Goal: Task Accomplishment & Management: Manage account settings

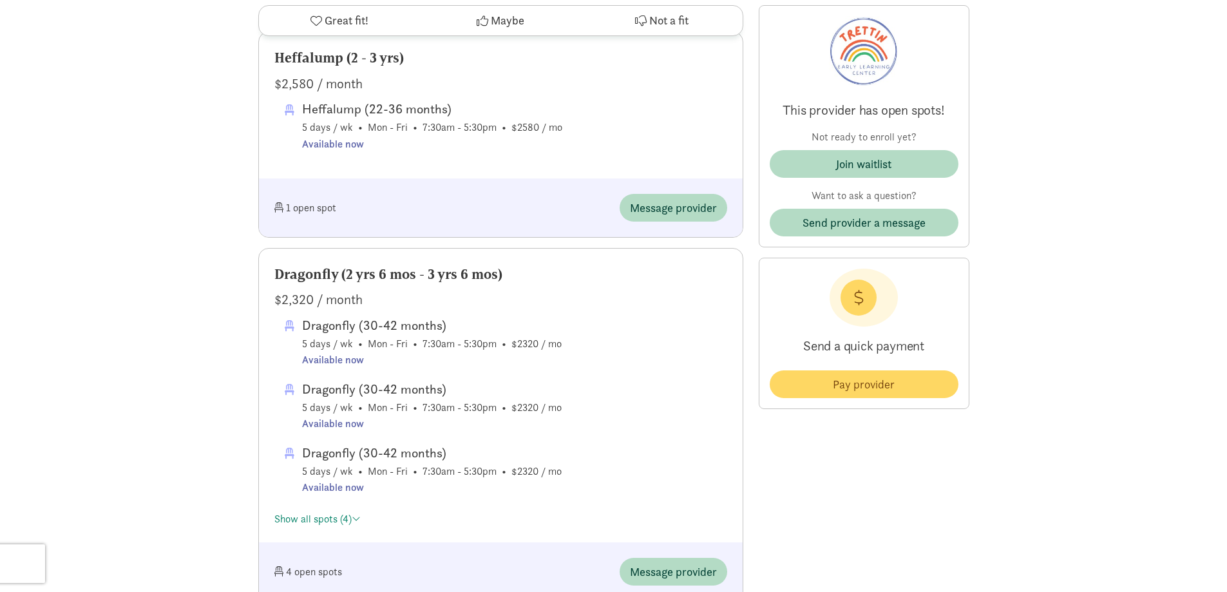
scroll to position [1146, 0]
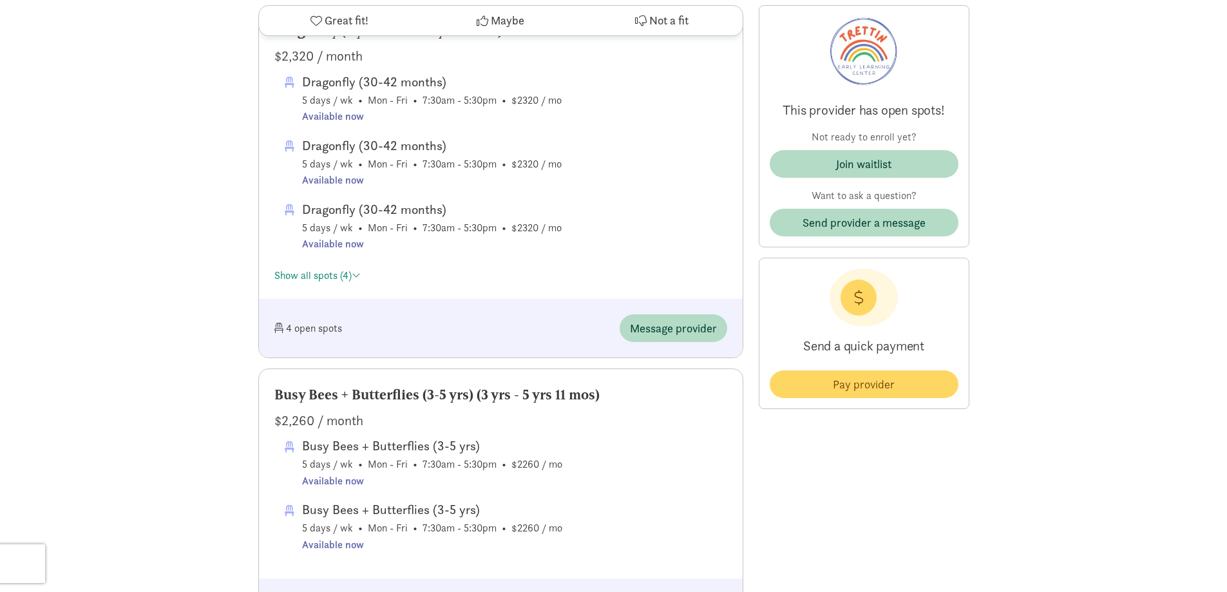
click at [231, 158] on div "‹ › × View all images Trettin Early Learning Center (UCUCC Child Care Programs)…" at bounding box center [613, 215] width 1227 height 2722
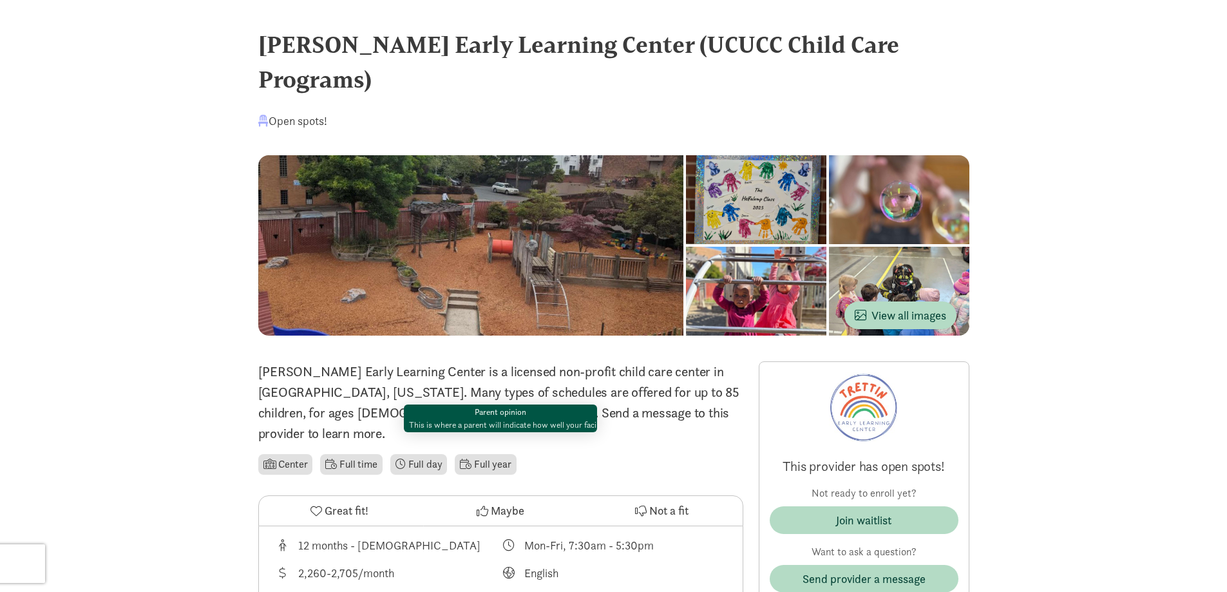
scroll to position [0, 0]
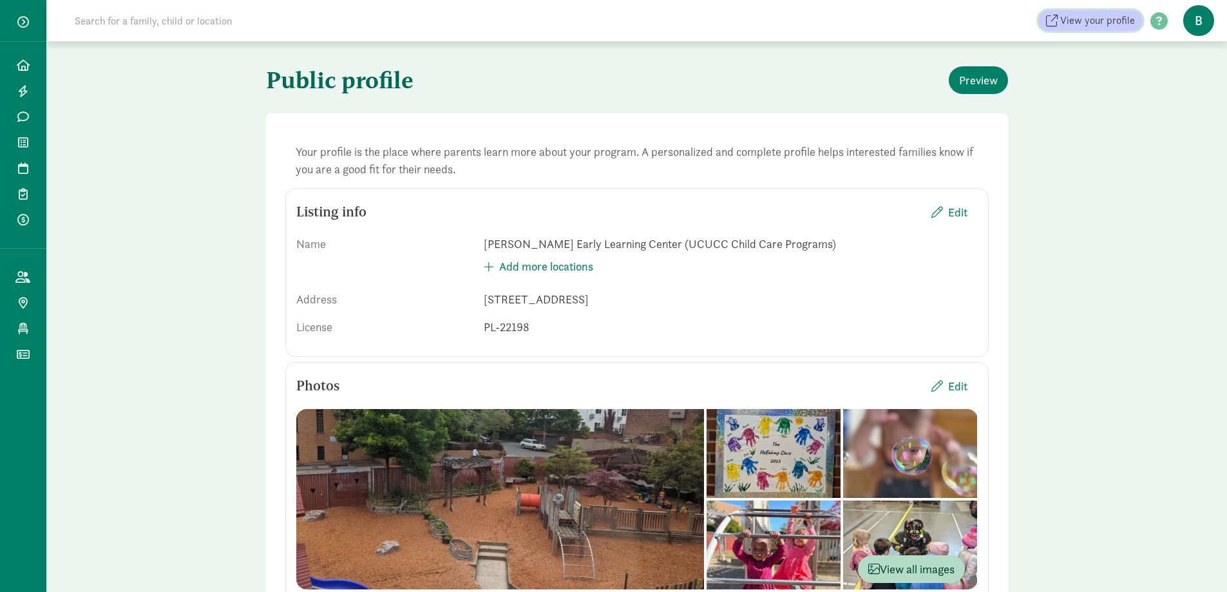
click at [1096, 14] on span "View your profile" at bounding box center [1098, 20] width 75 height 15
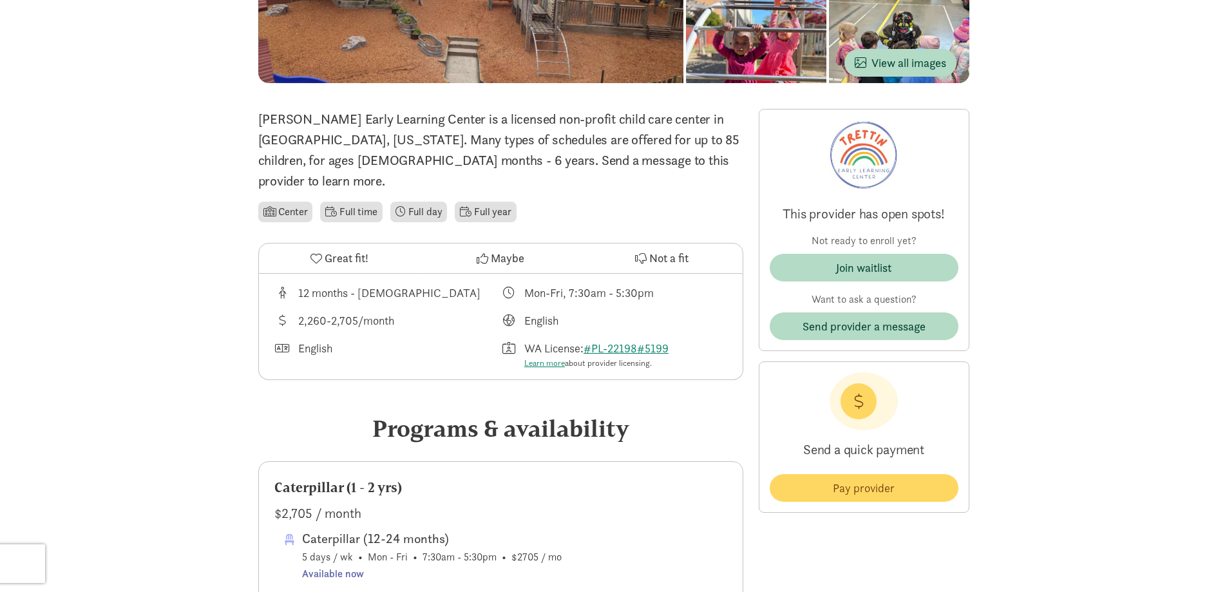
scroll to position [258, 0]
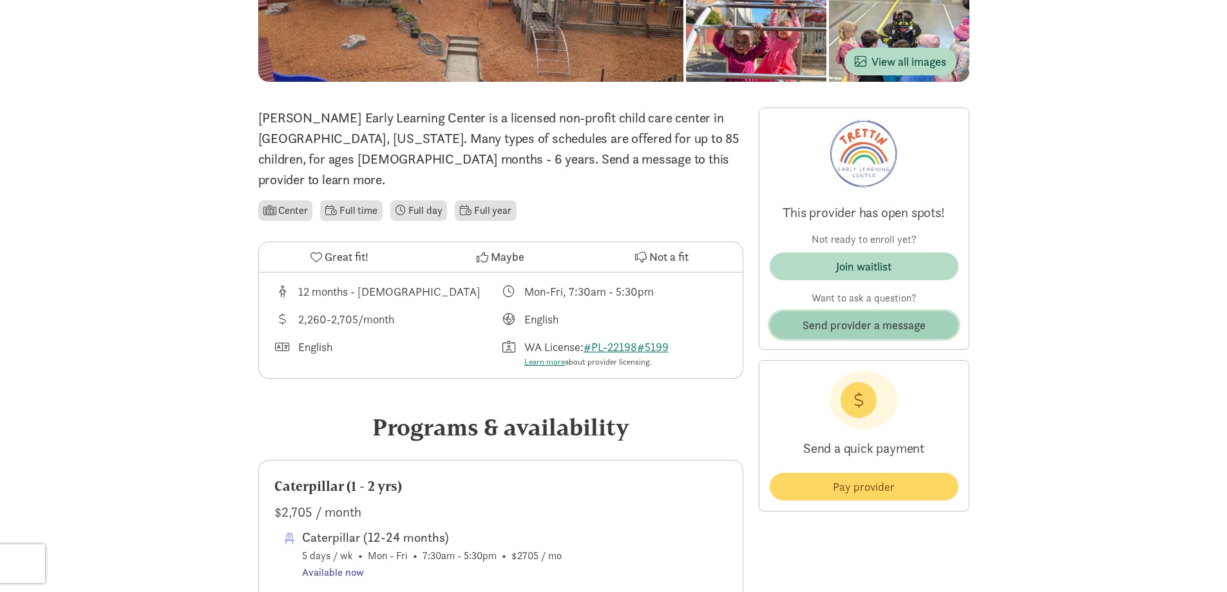
click at [894, 316] on span "Send provider a message" at bounding box center [864, 324] width 123 height 17
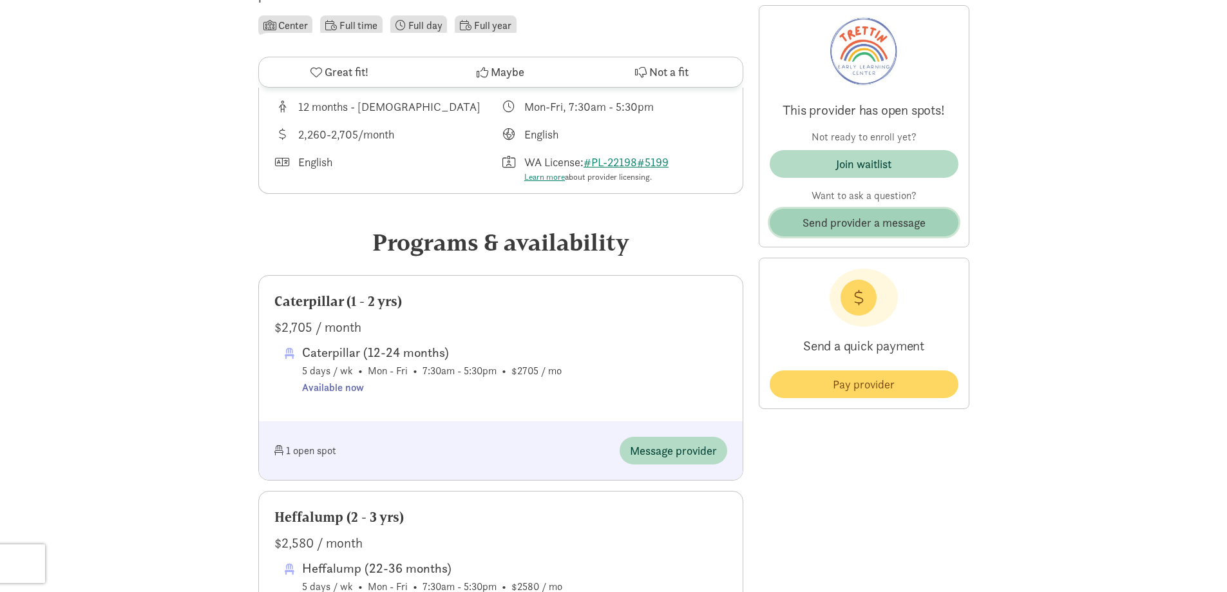
scroll to position [451, 0]
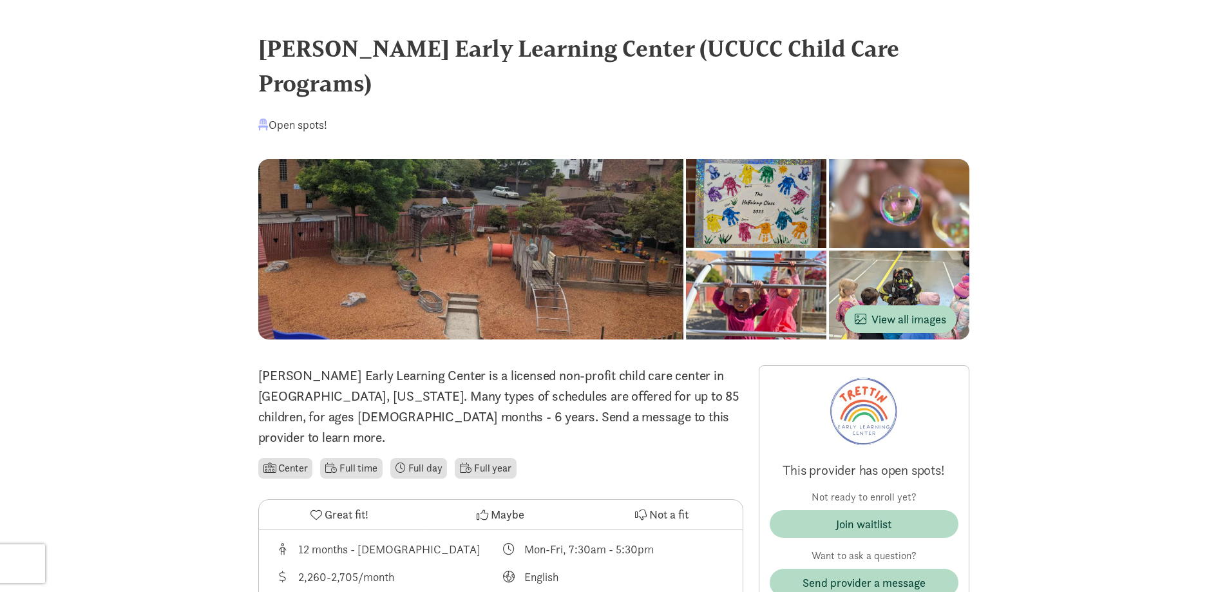
drag, startPoint x: 1218, startPoint y: 249, endPoint x: 1211, endPoint y: 248, distance: 6.6
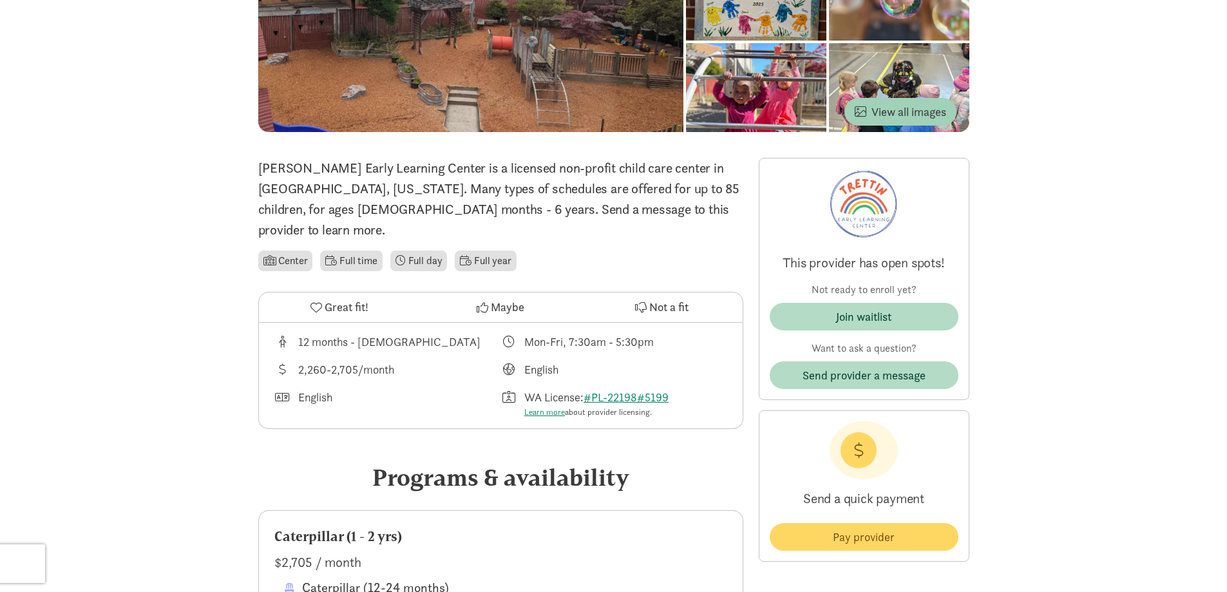
scroll to position [258, 0]
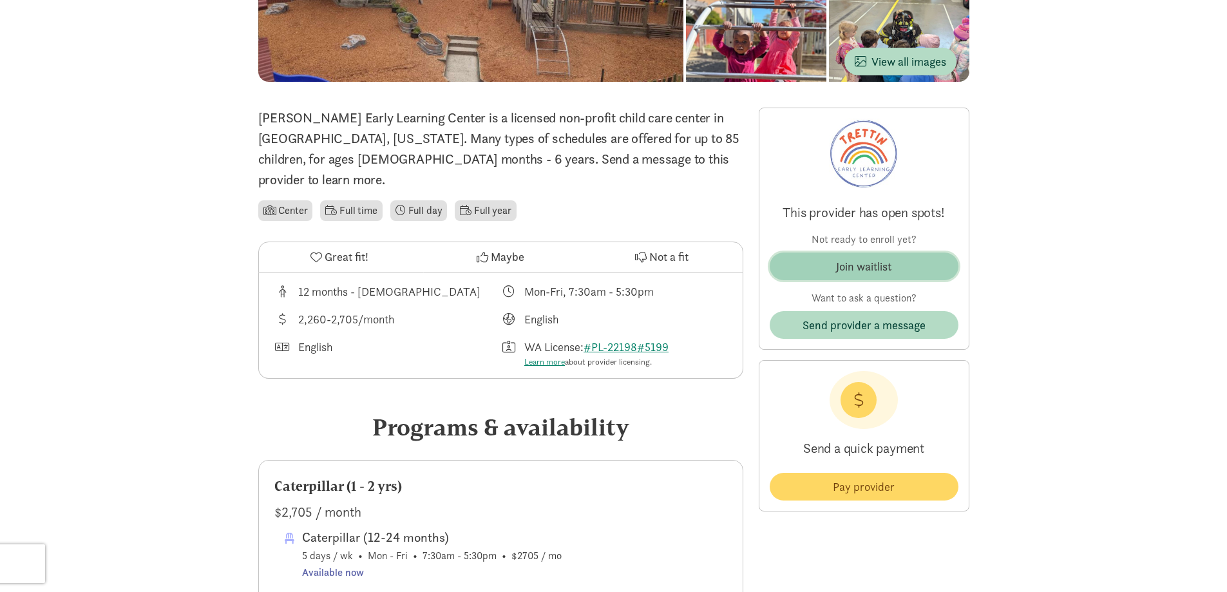
drag, startPoint x: 843, startPoint y: 224, endPoint x: 821, endPoint y: 223, distance: 21.9
click at [843, 258] on div "Join waitlist" at bounding box center [863, 266] width 55 height 17
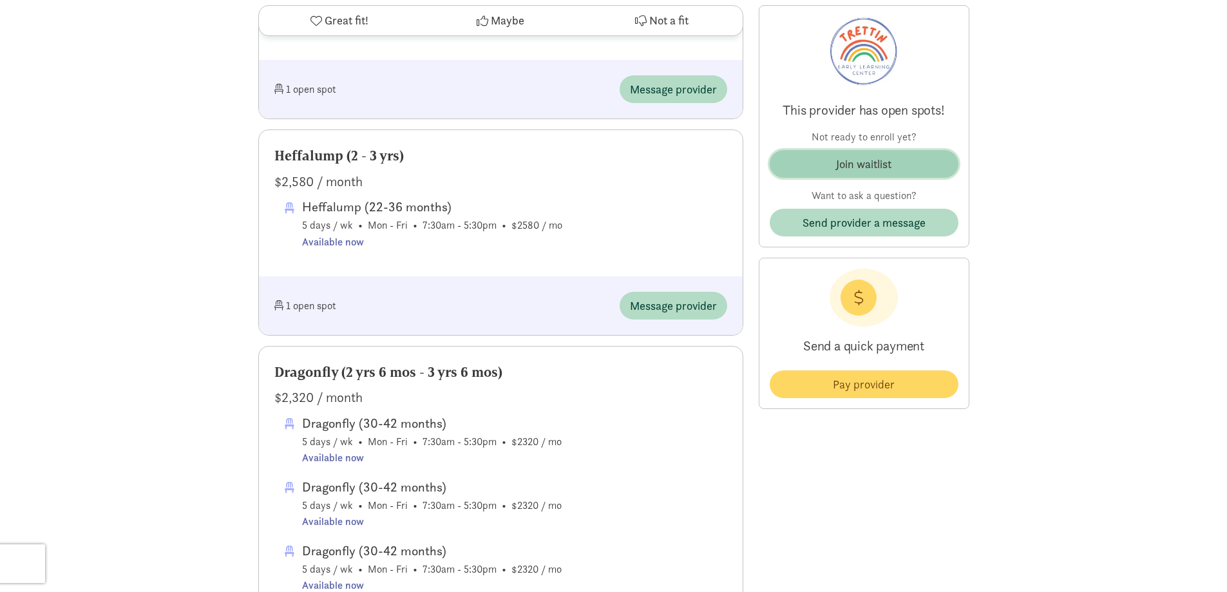
scroll to position [902, 0]
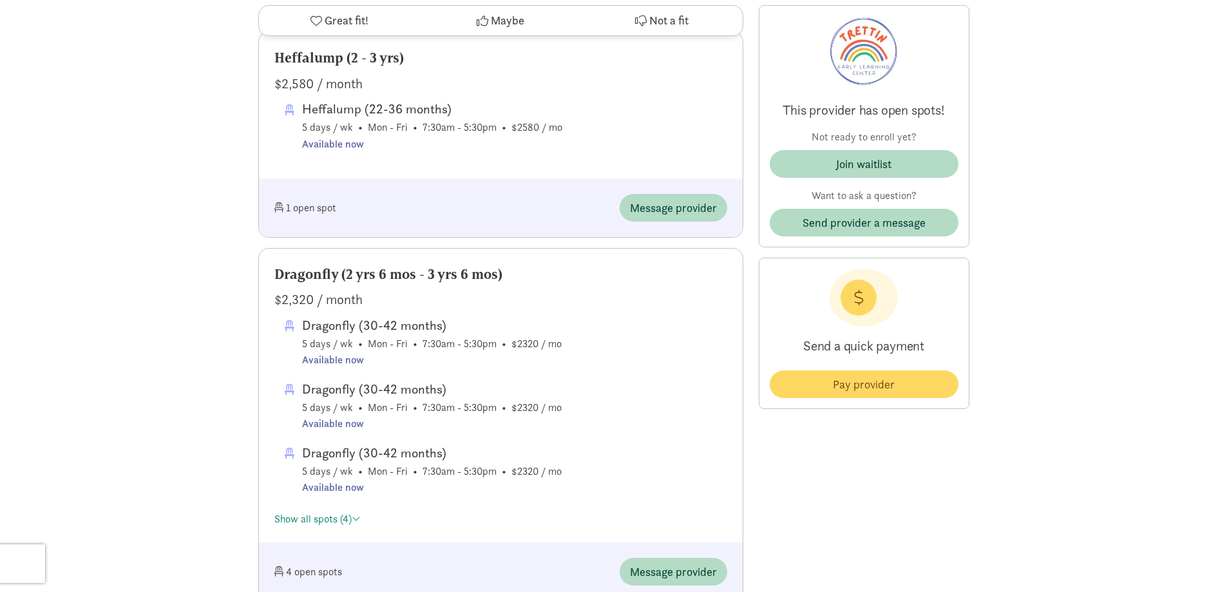
click at [847, 180] on div "Join waitlist" at bounding box center [864, 169] width 189 height 38
click at [850, 168] on div "Join waitlist" at bounding box center [863, 163] width 55 height 17
click at [878, 140] on p "Not ready to enroll yet?" at bounding box center [864, 137] width 189 height 15
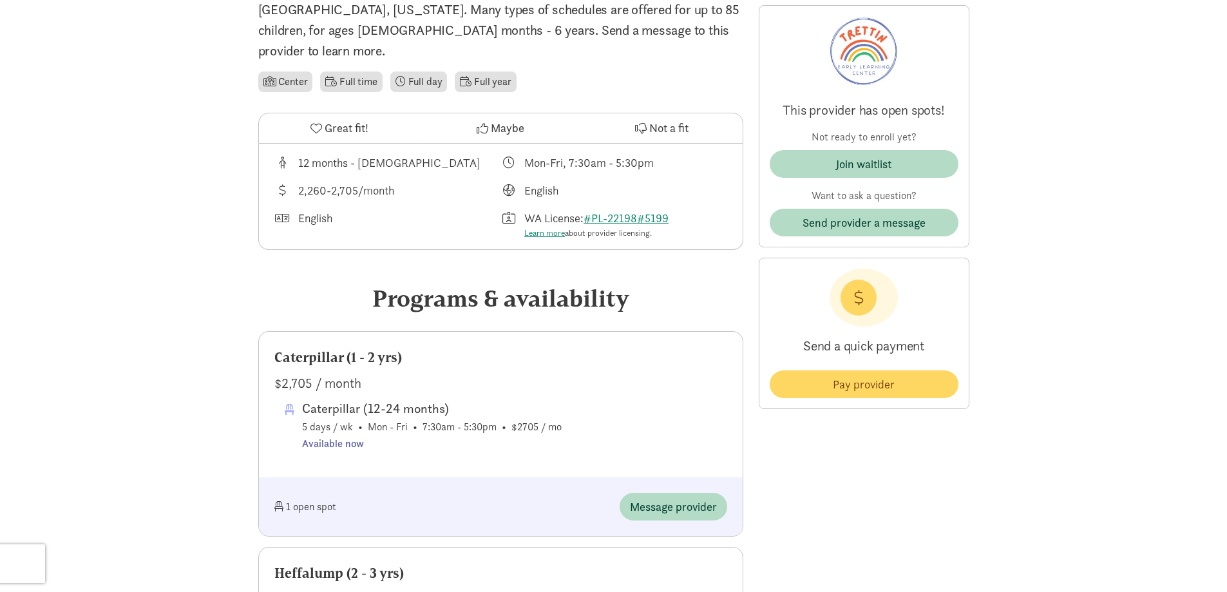
scroll to position [0, 0]
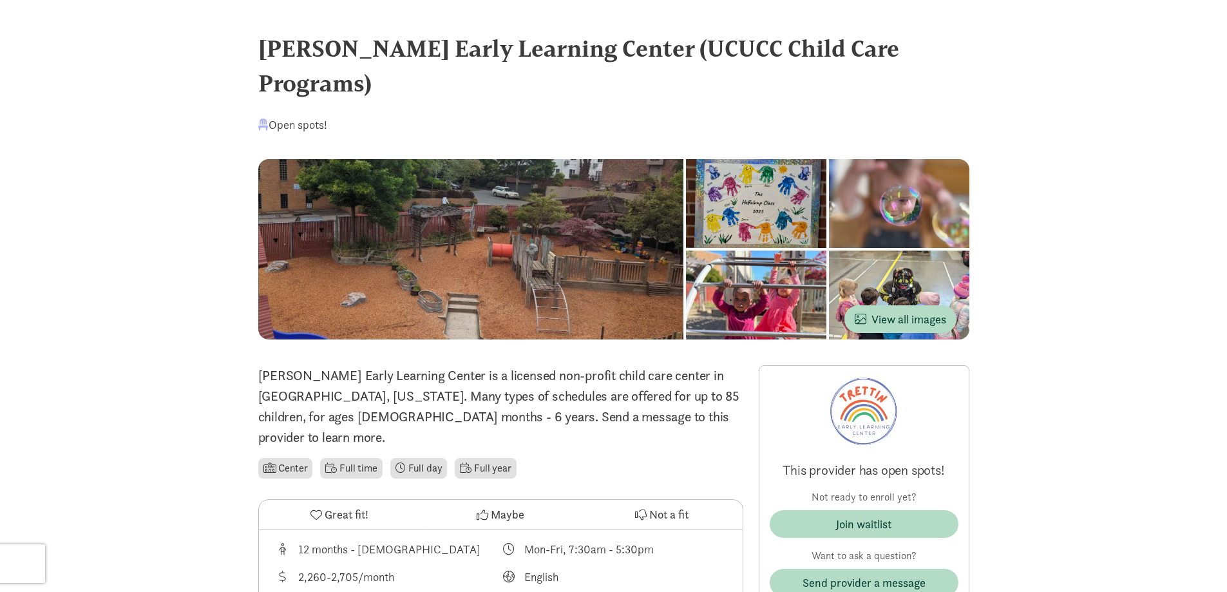
click at [452, 56] on div "Trettin Early Learning Center (UCUCC Child Care Programs)" at bounding box center [613, 66] width 711 height 70
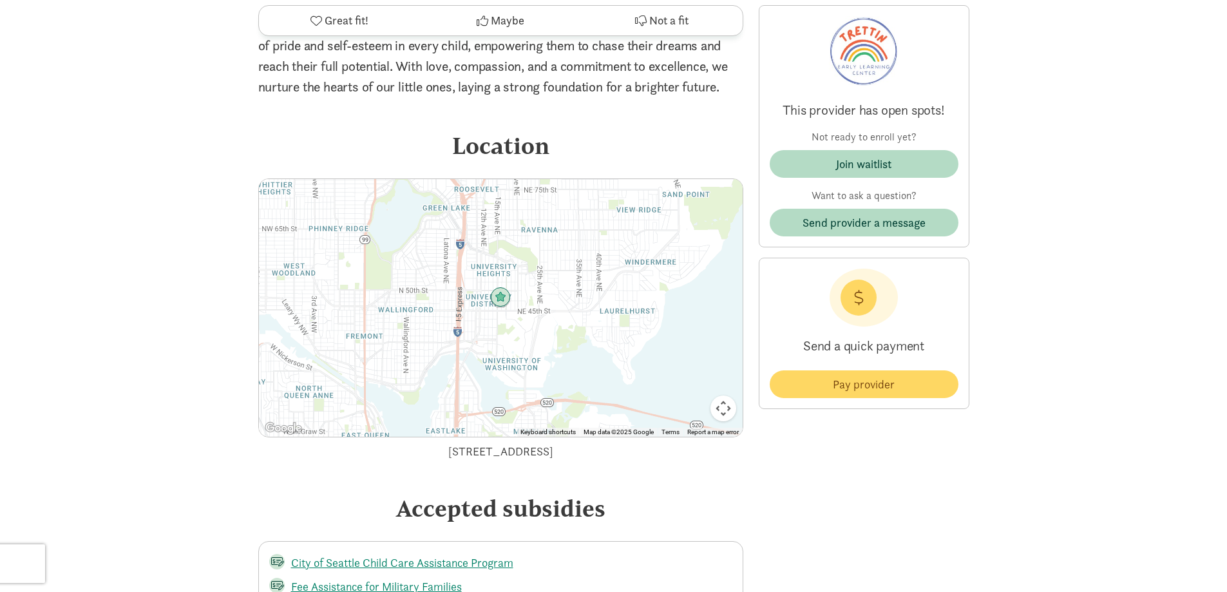
scroll to position [2095, 0]
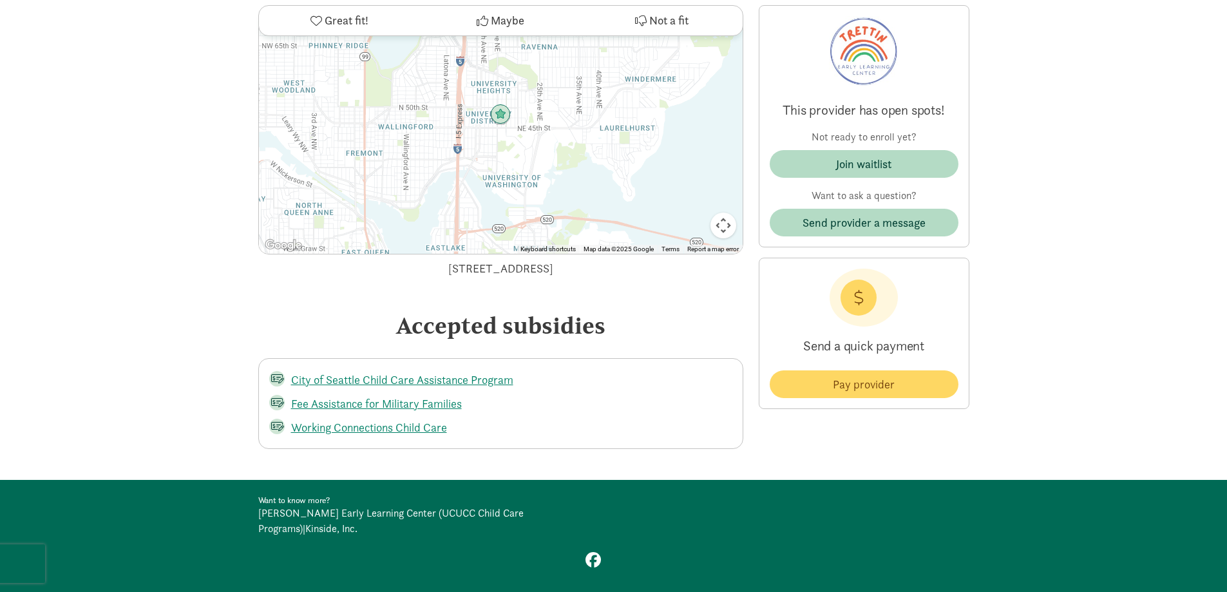
click at [358, 522] on link "Kinside, Inc." at bounding box center [331, 529] width 52 height 14
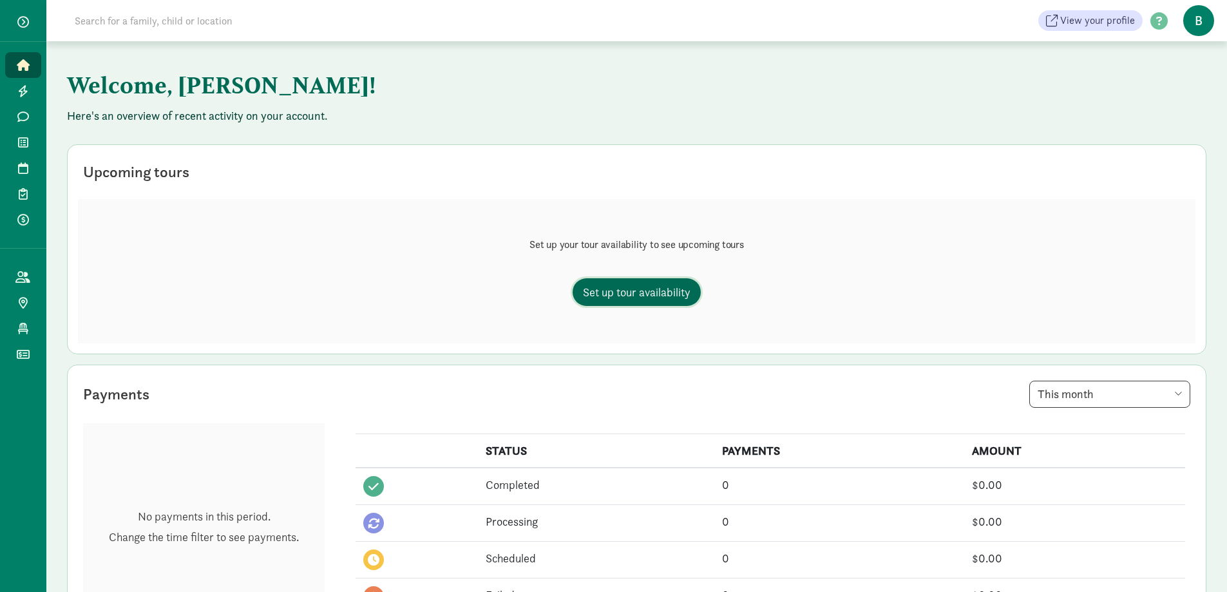
click at [666, 291] on span "Set up tour availability" at bounding box center [637, 291] width 108 height 17
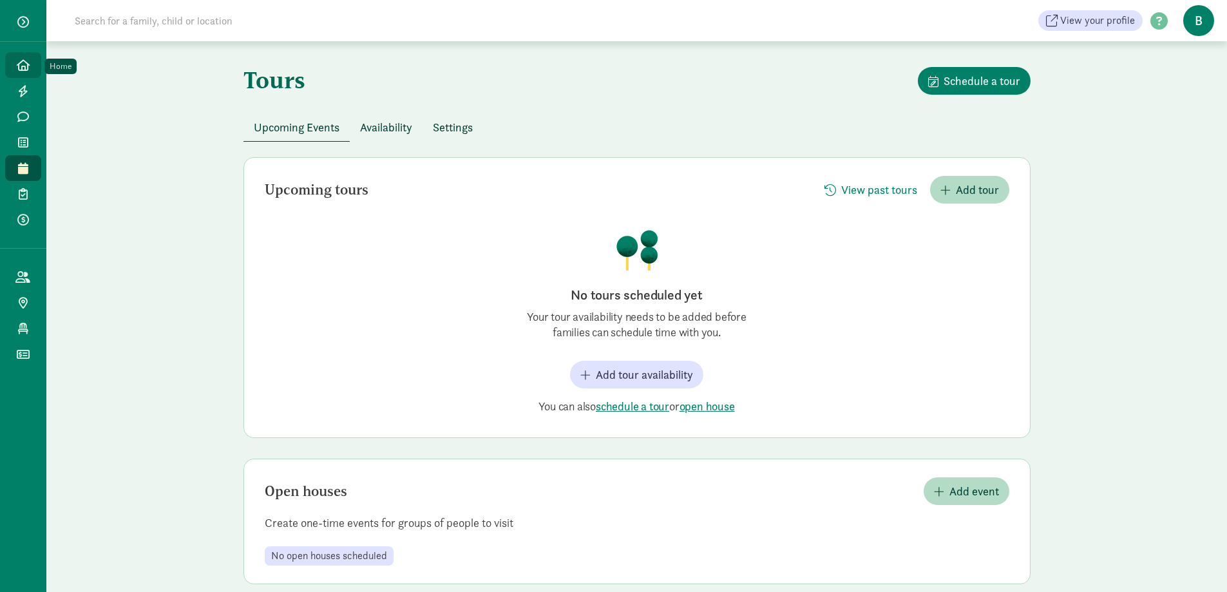
click at [24, 72] on link "Home" at bounding box center [23, 65] width 36 height 26
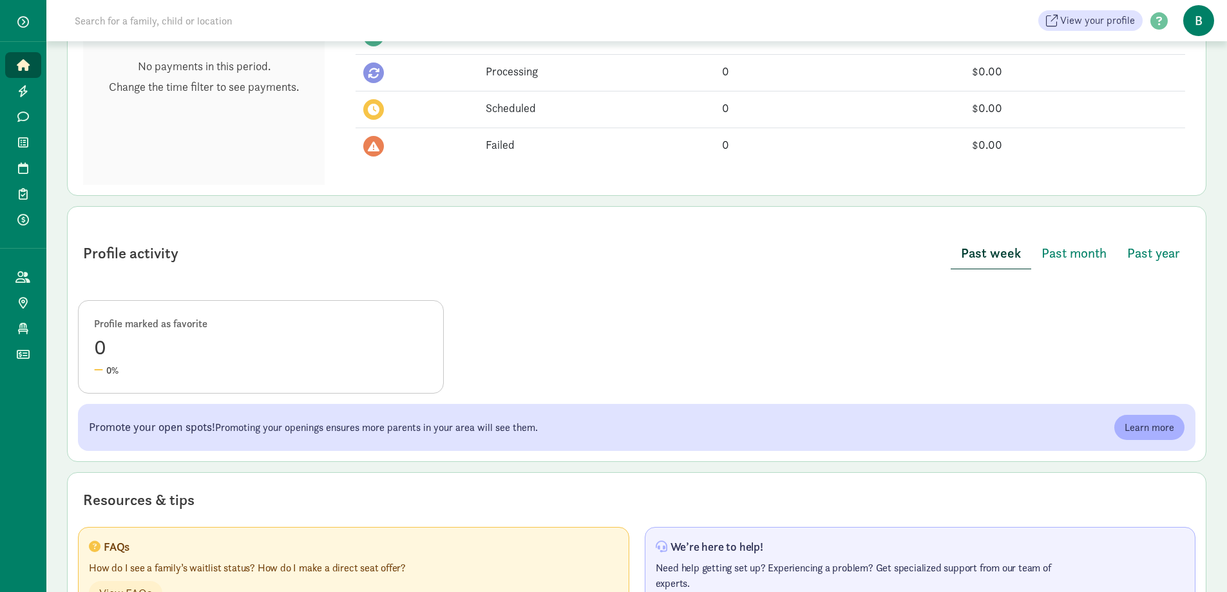
scroll to position [264, 0]
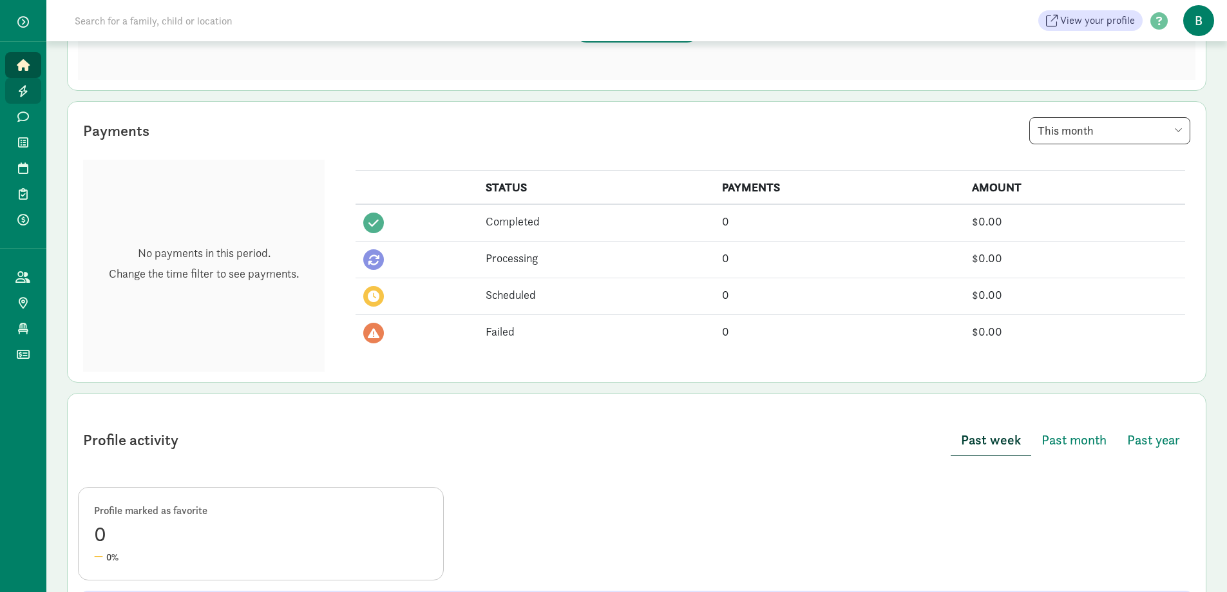
click at [16, 99] on link "Leads" at bounding box center [23, 91] width 36 height 26
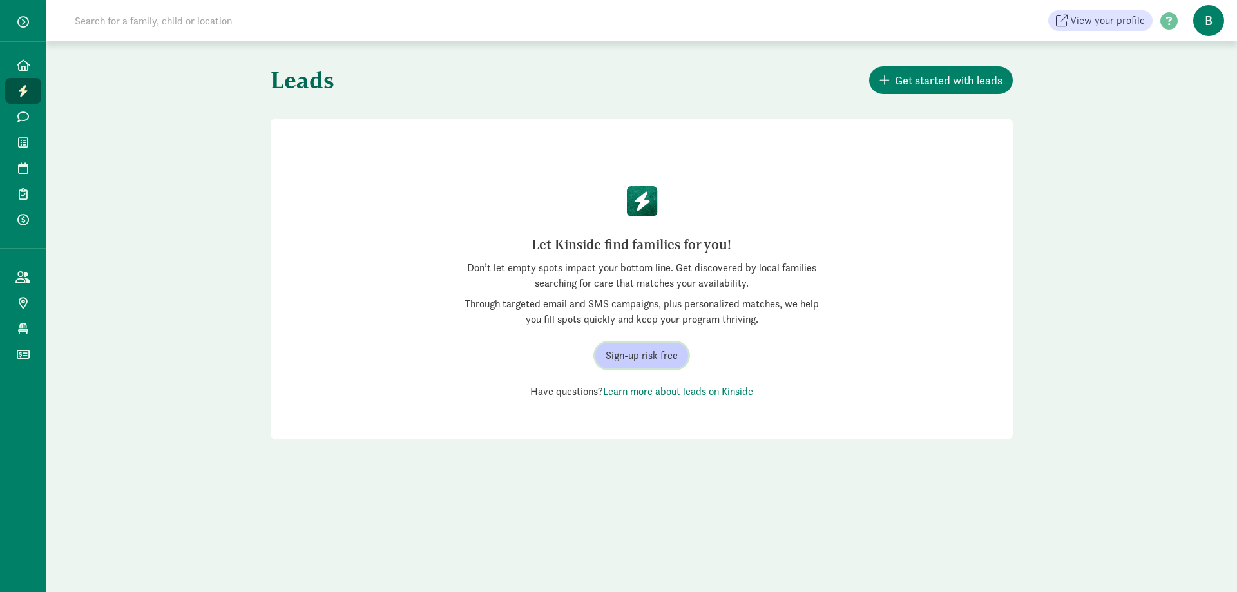
click at [641, 345] on button "Sign-up risk free" at bounding box center [641, 356] width 93 height 26
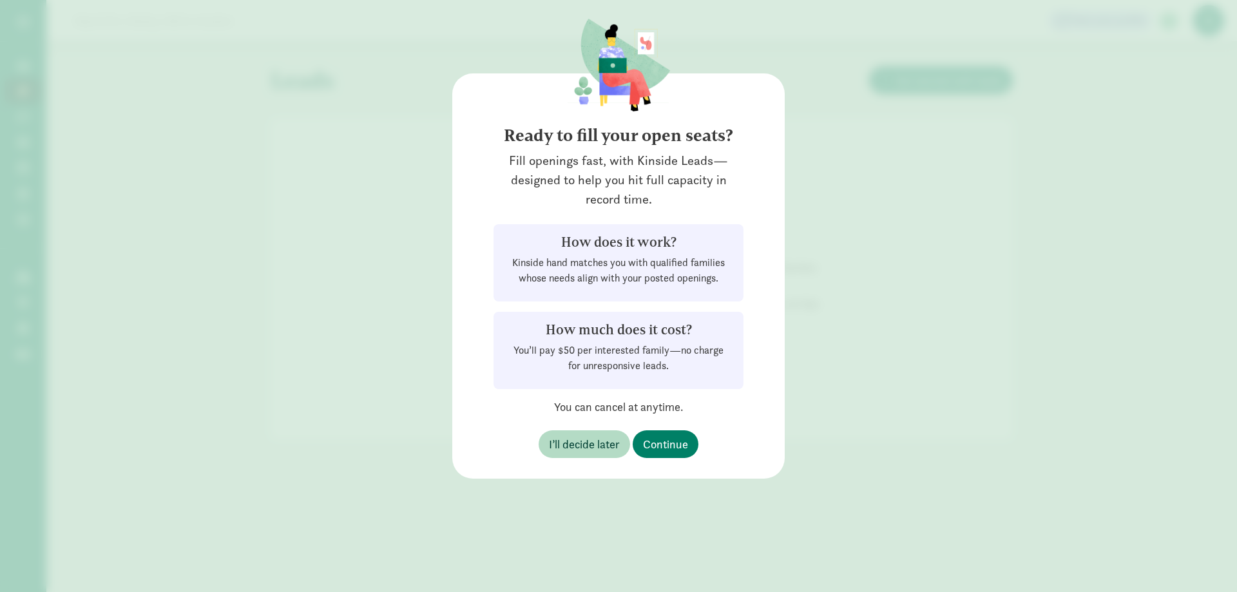
click at [620, 358] on p "You’ll pay $50 per interested family—no charge for unresponsive leads." at bounding box center [618, 358] width 219 height 31
drag, startPoint x: 688, startPoint y: 457, endPoint x: 684, endPoint y: 391, distance: 66.5
click at [688, 456] on button "Continue" at bounding box center [666, 444] width 66 height 28
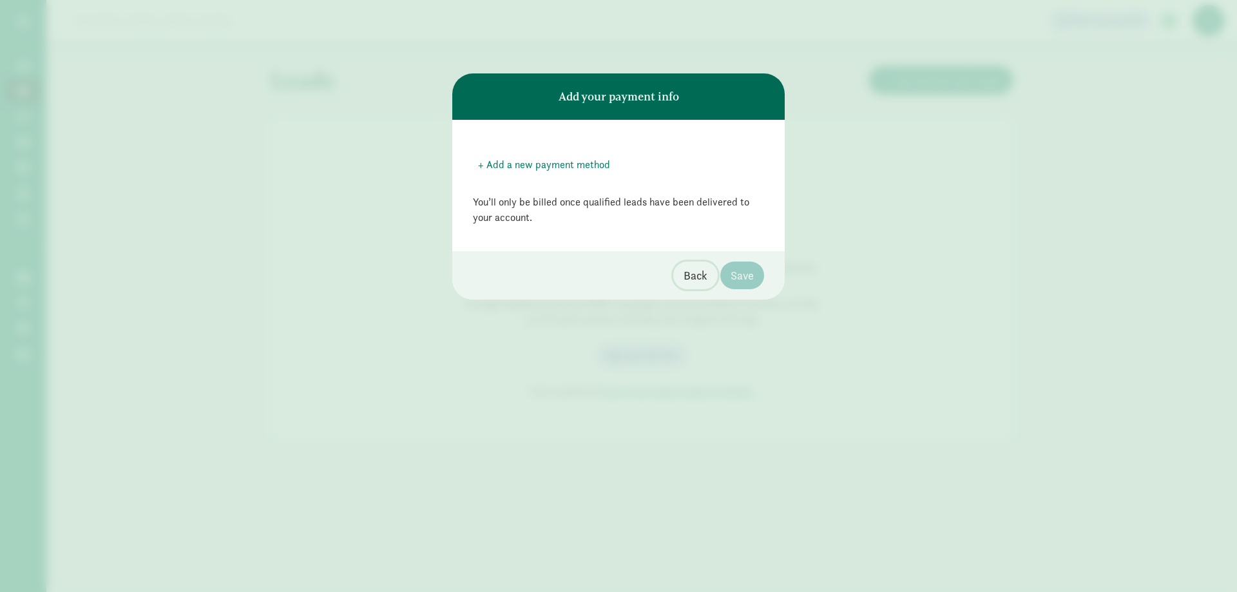
click at [693, 274] on span "Back" at bounding box center [696, 275] width 24 height 17
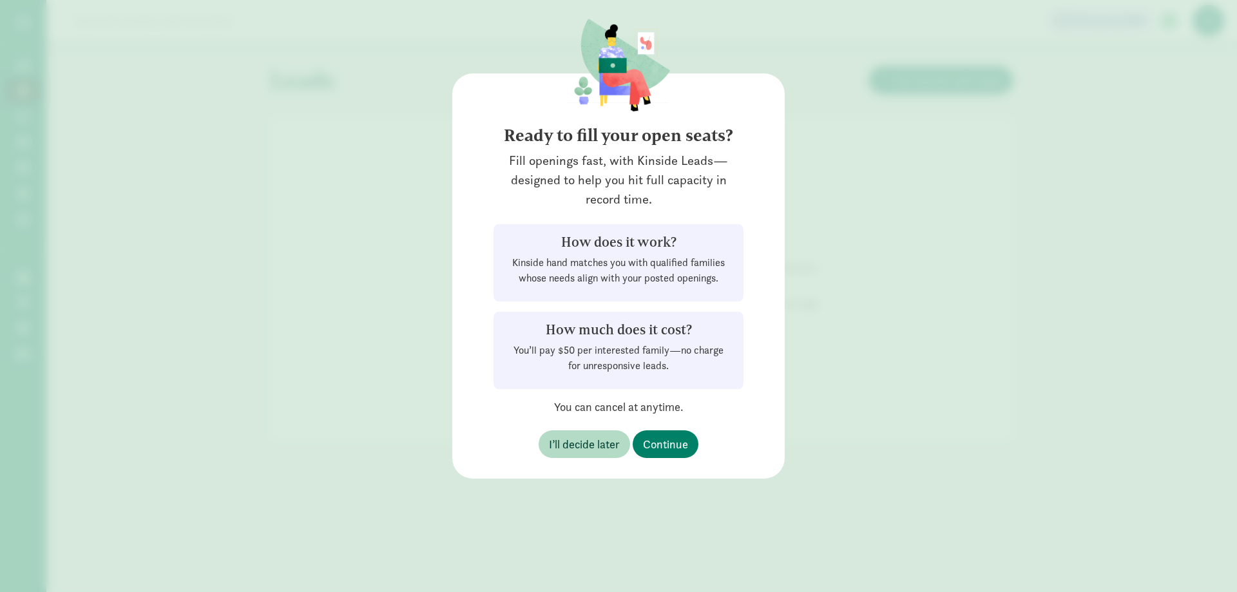
click at [635, 358] on p "You’ll pay $50 per interested family—no charge for unresponsive leads." at bounding box center [618, 358] width 219 height 31
click at [662, 363] on p "You’ll pay $50 per interested family—no charge for unresponsive leads." at bounding box center [618, 358] width 219 height 31
click at [669, 374] on div "How much does it cost? You’ll pay $50 per interested family—no charge for unres…" at bounding box center [619, 350] width 250 height 77
click at [678, 443] on span "Continue" at bounding box center [665, 444] width 45 height 17
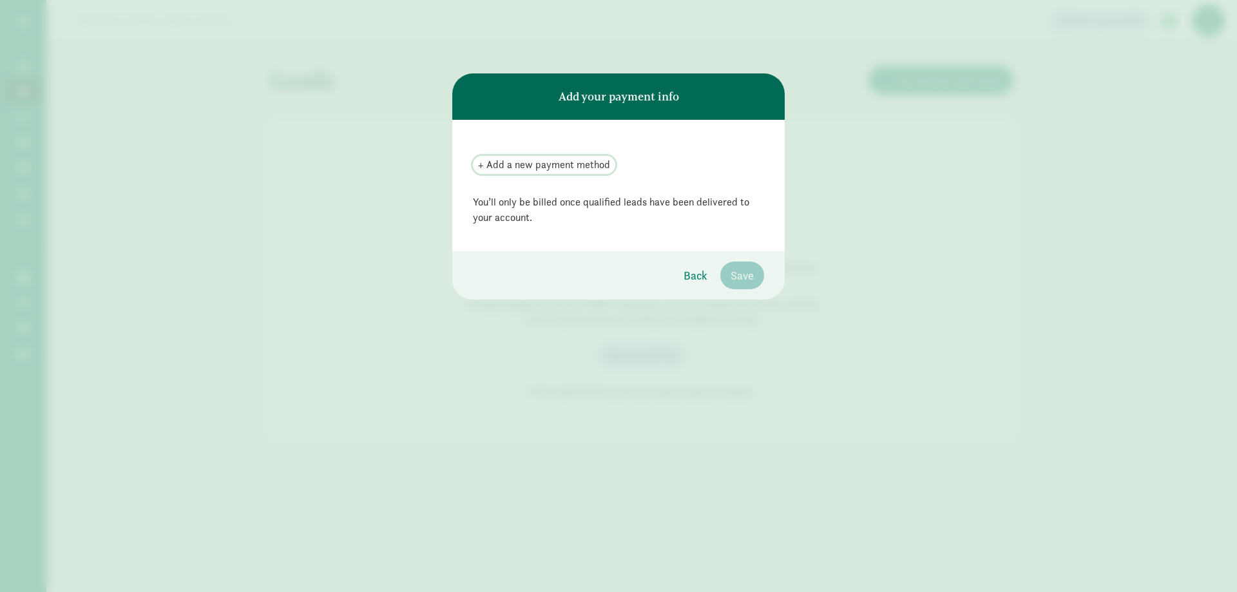
click at [547, 160] on span "+ Add a new payment method" at bounding box center [544, 164] width 132 height 15
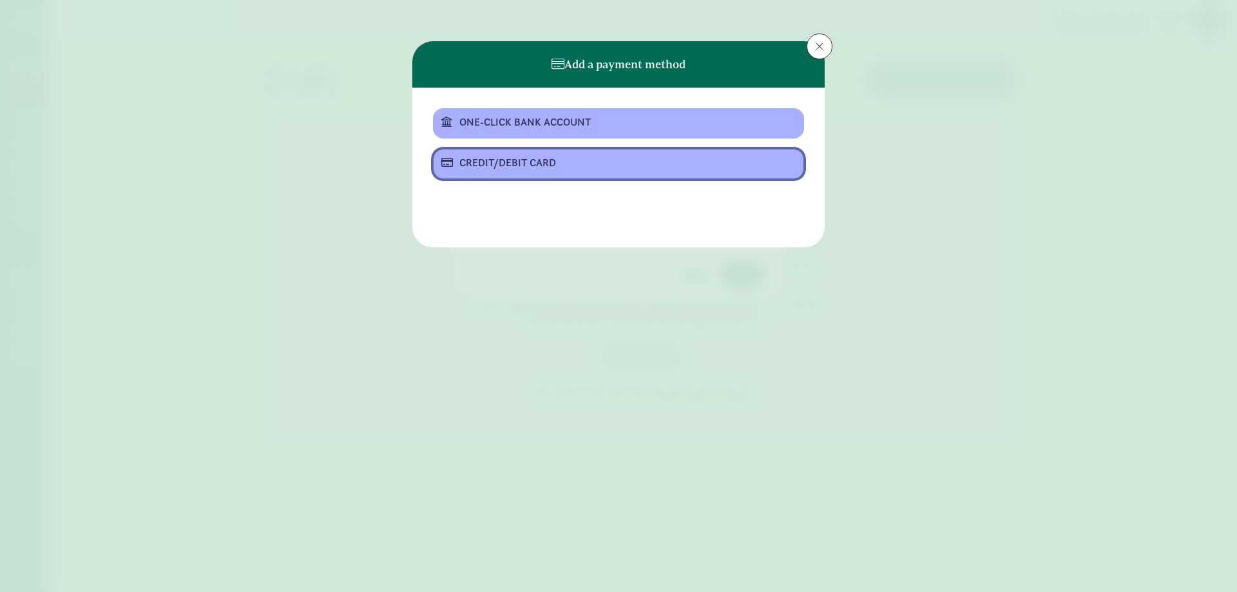
click at [599, 162] on div "CREDIT/DEBIT CARD" at bounding box center [617, 162] width 316 height 15
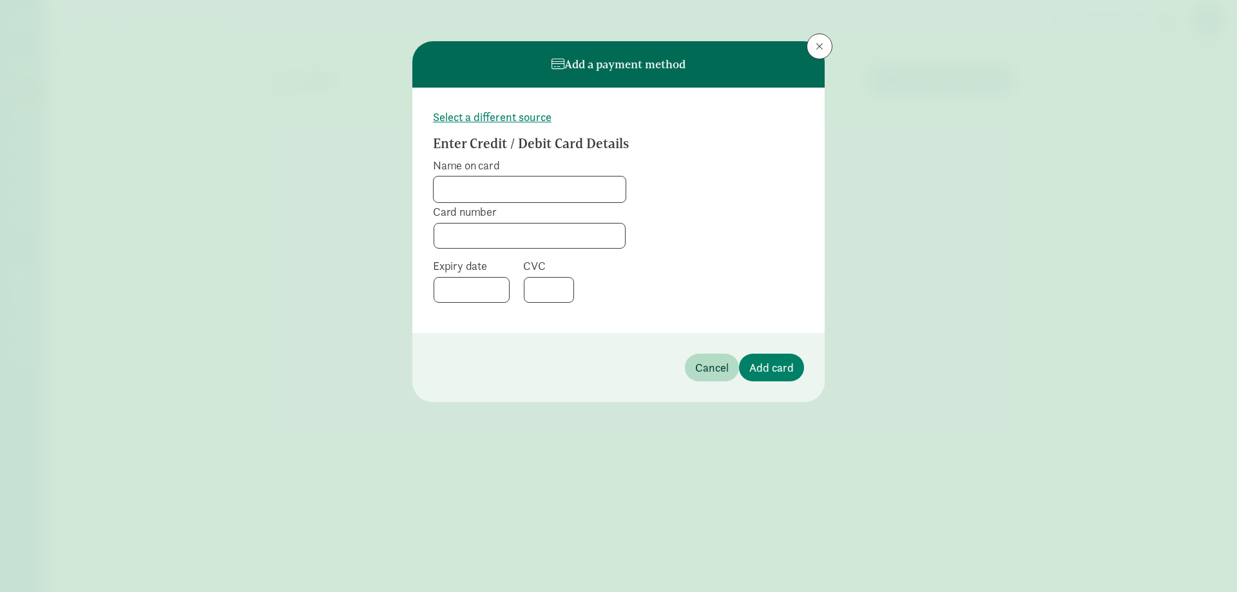
click at [568, 193] on input "Name on card" at bounding box center [530, 190] width 192 height 26
type input "UCUCC Child Care Programs"
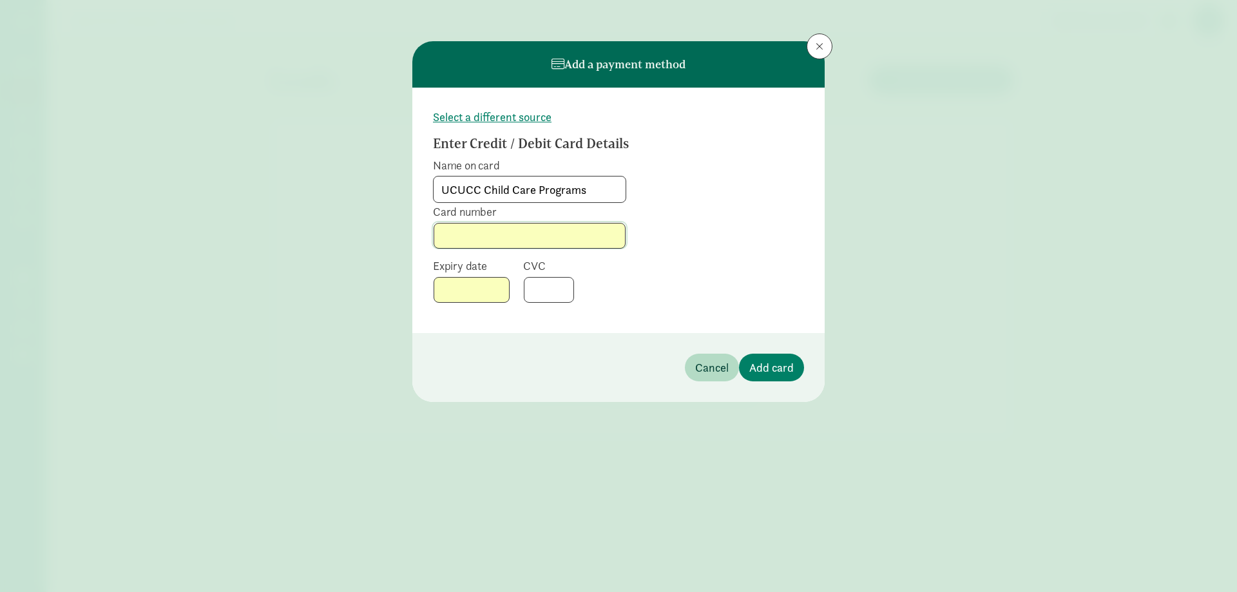
click at [580, 245] on div at bounding box center [530, 236] width 192 height 26
click at [570, 289] on div at bounding box center [549, 290] width 50 height 26
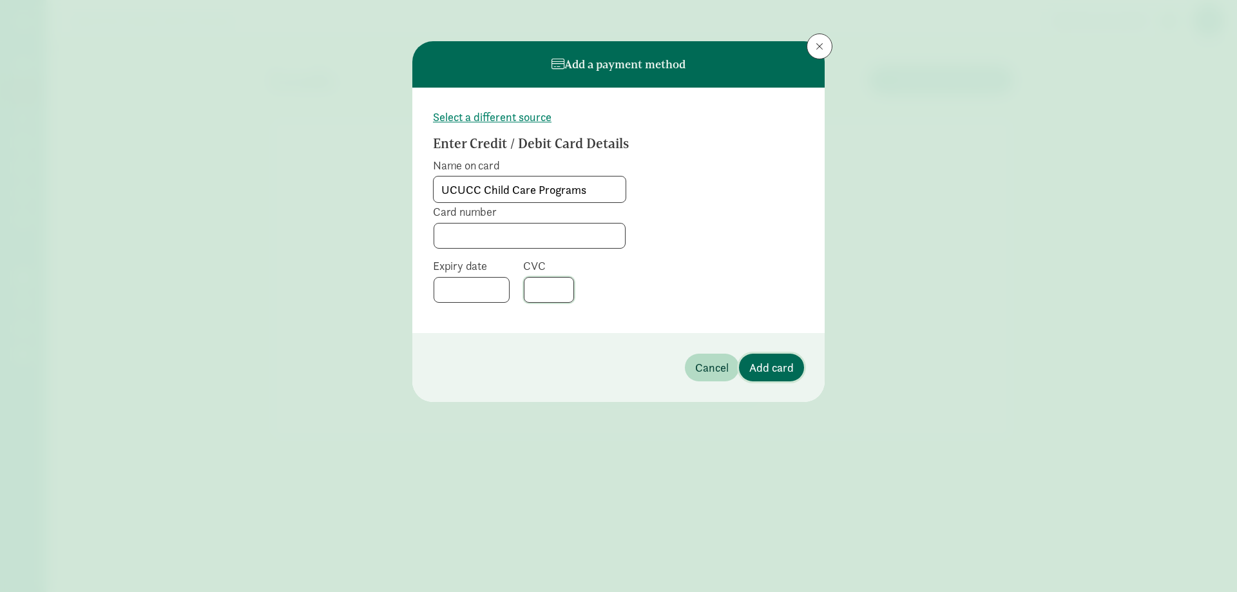
click at [771, 370] on span "Add card" at bounding box center [771, 367] width 44 height 17
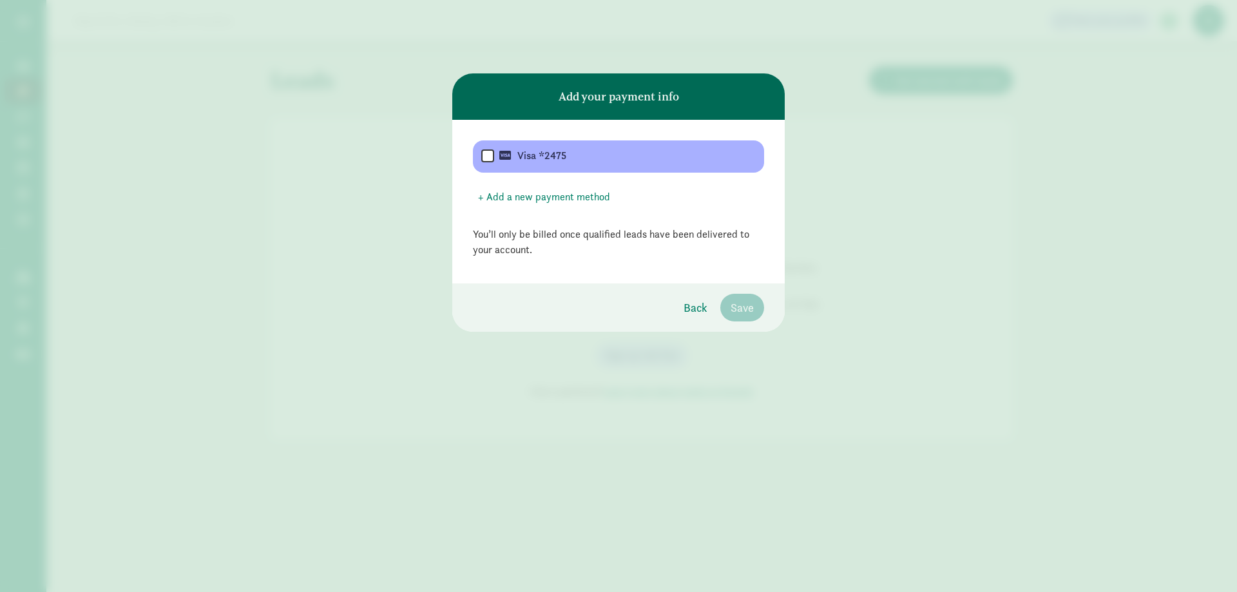
click at [490, 156] on input "checkbox" at bounding box center [487, 156] width 13 height 15
checkbox input "true"
click at [748, 319] on button "Save" at bounding box center [742, 308] width 44 height 28
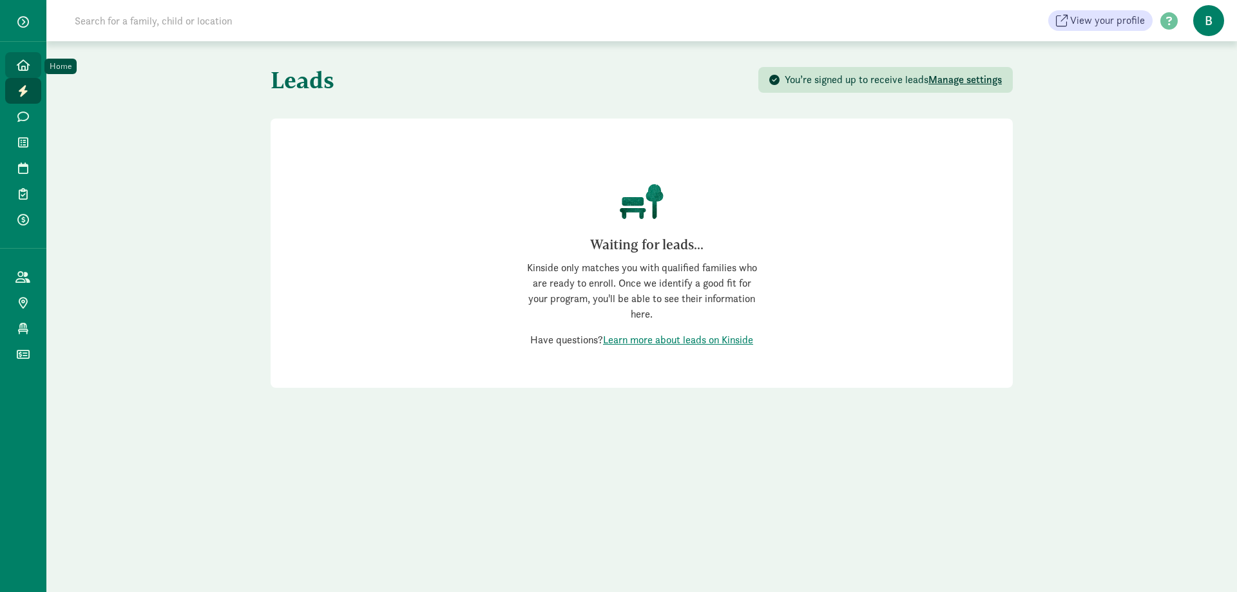
click at [19, 66] on icon at bounding box center [23, 65] width 13 height 12
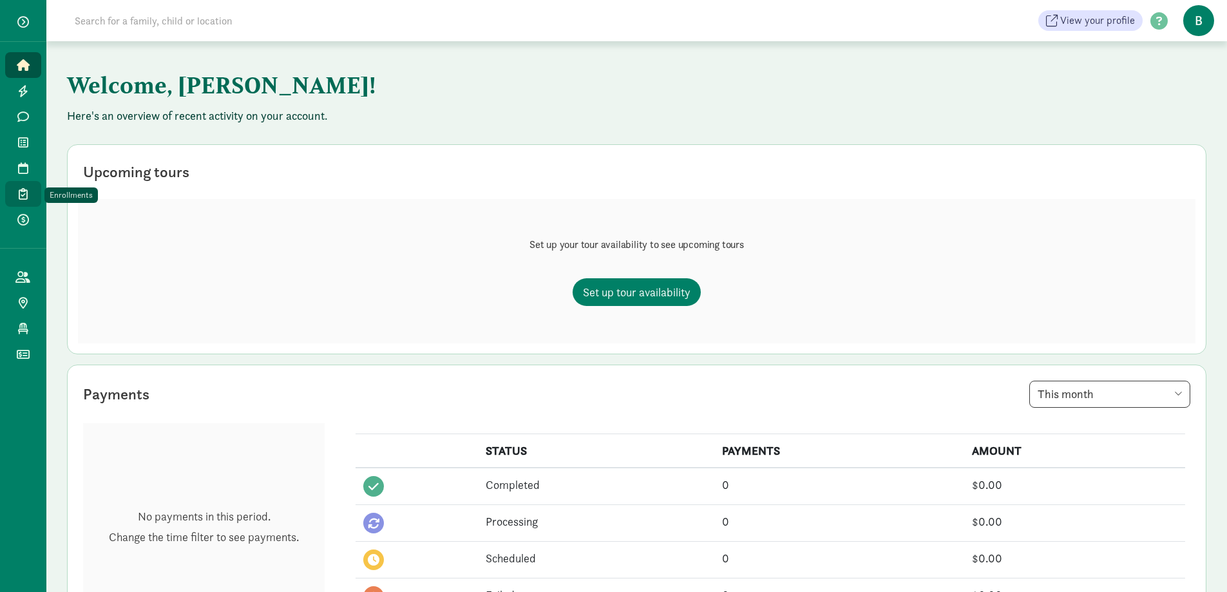
click at [25, 189] on icon at bounding box center [23, 194] width 9 height 12
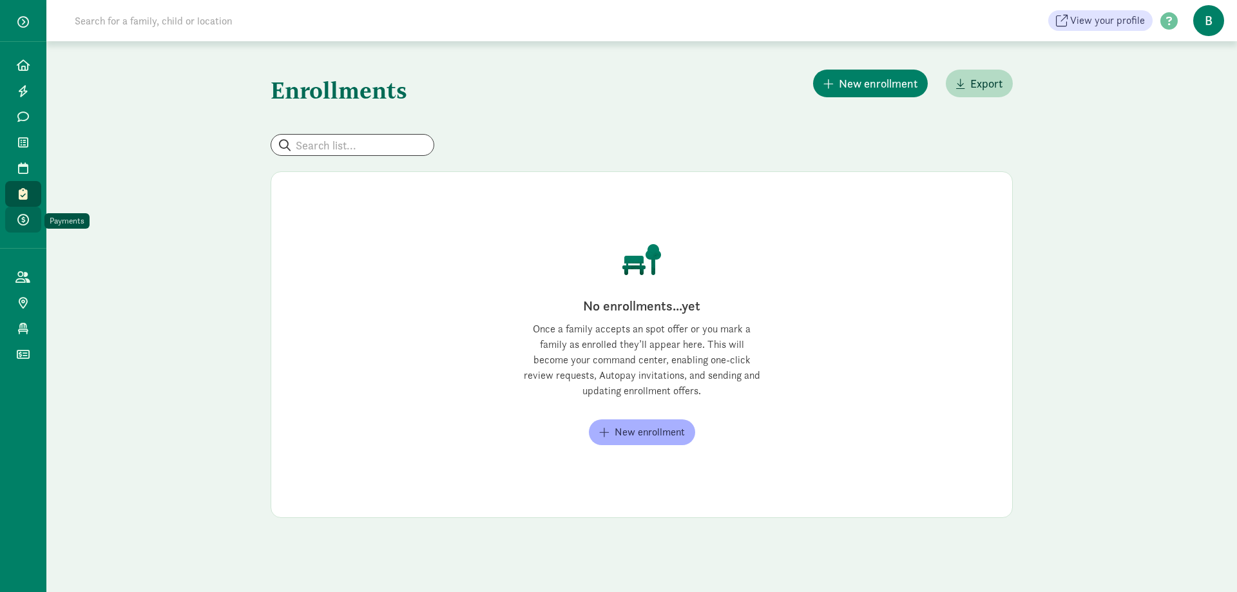
click at [15, 221] on span at bounding box center [22, 220] width 15 height 12
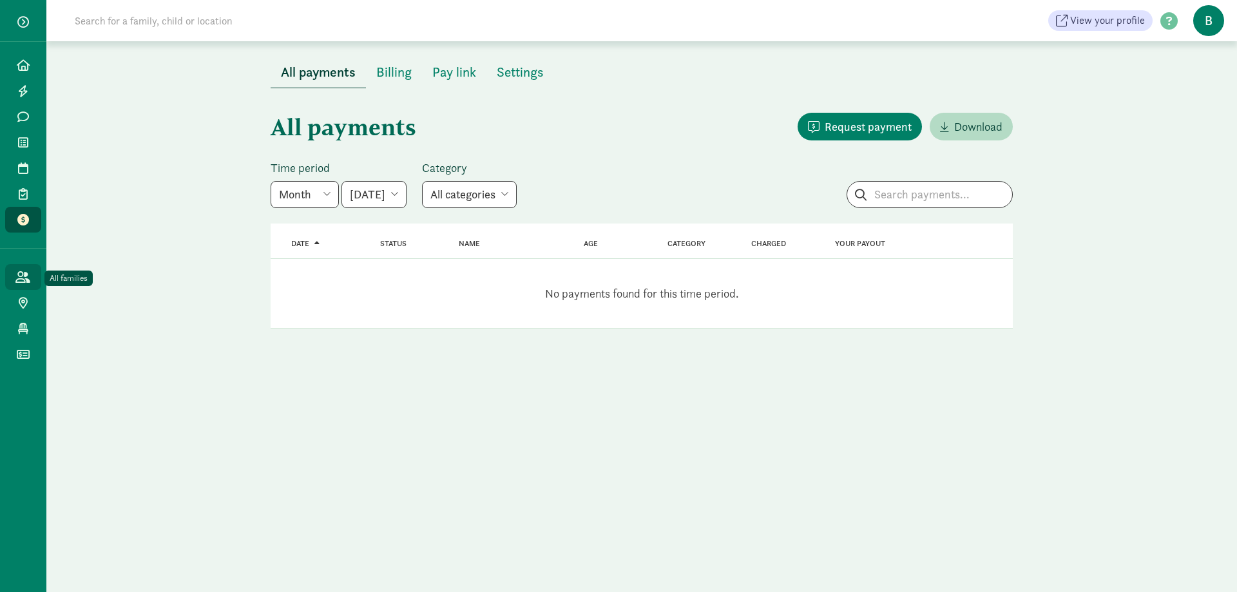
click at [21, 274] on icon at bounding box center [22, 277] width 15 height 12
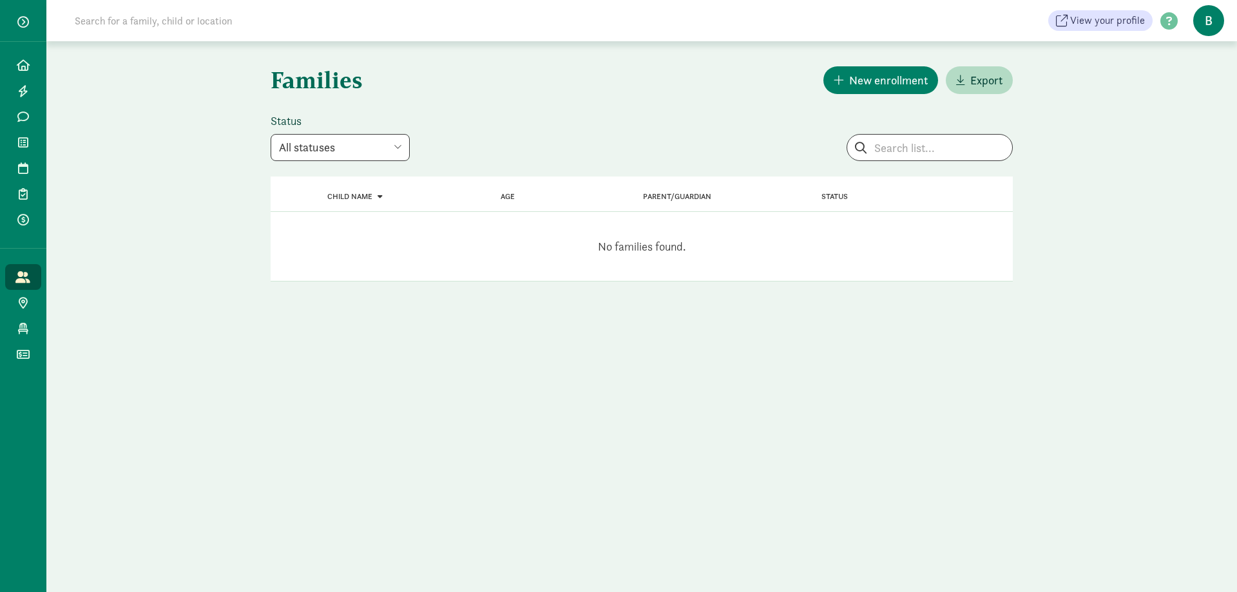
click at [388, 142] on select "All statuses Enrolled Inactive Removed from waitlist On waitlist Booked tour Le…" at bounding box center [340, 147] width 139 height 27
select select "lead"
click at [271, 134] on select "All statuses Enrolled Inactive Removed from waitlist On waitlist Booked tour Le…" at bounding box center [340, 147] width 139 height 27
click at [391, 156] on select "All statuses Enrolled Inactive Removed from waitlist On waitlist Booked tour Le…" at bounding box center [340, 147] width 139 height 27
select select
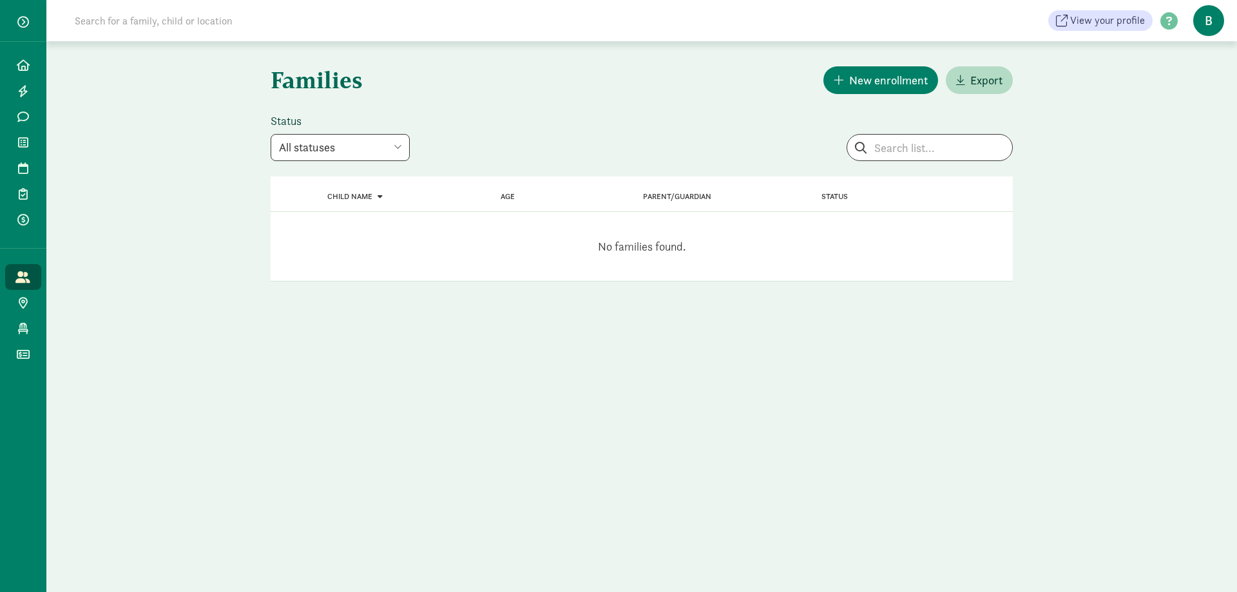
click at [271, 134] on select "All statuses Enrolled Inactive Removed from waitlist On waitlist Booked tour Le…" at bounding box center [340, 147] width 139 height 27
click at [26, 25] on span "button" at bounding box center [23, 22] width 12 height 12
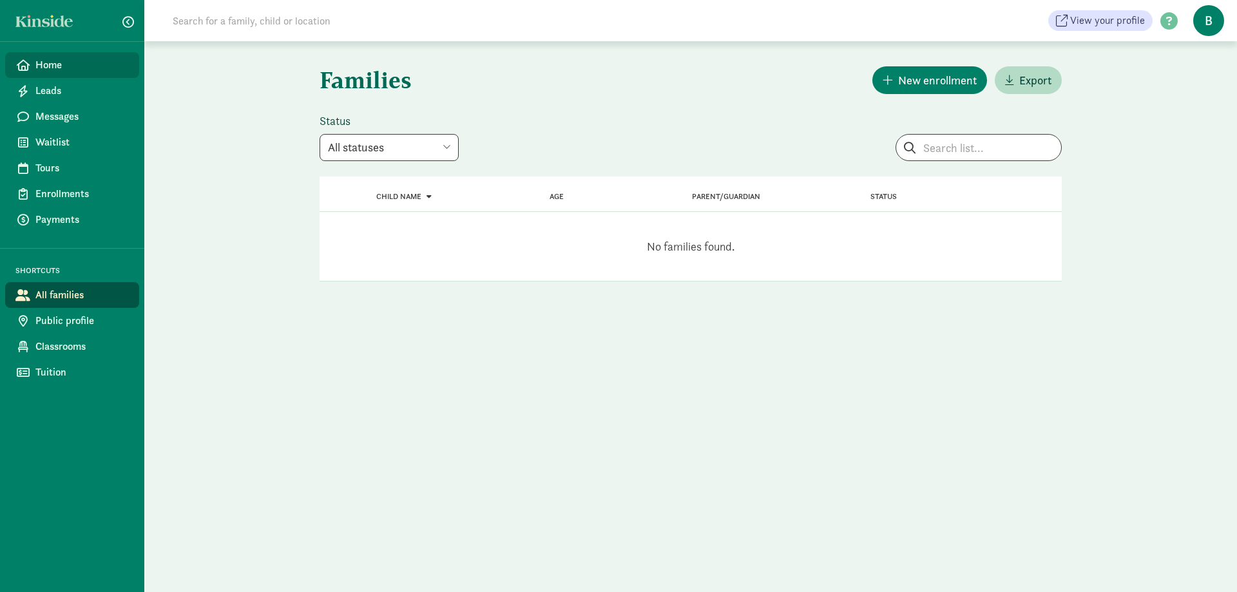
click at [59, 68] on span "Home" at bounding box center [81, 64] width 93 height 15
